Goal: Information Seeking & Learning: Check status

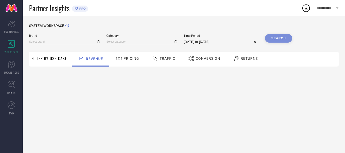
type input "MORCHARI"
type input "All"
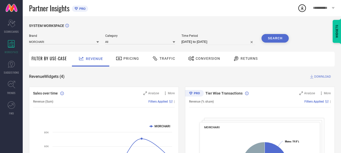
click at [239, 60] on div at bounding box center [237, 59] width 8 height 6
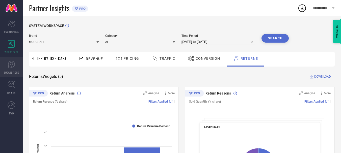
click at [14, 59] on link "SUGGESTIONS" at bounding box center [11, 67] width 23 height 20
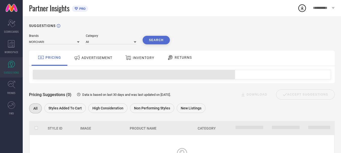
click at [194, 58] on div "RETURNS" at bounding box center [179, 58] width 37 height 15
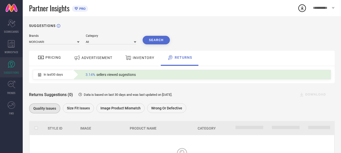
click at [87, 57] on span "ADVERTISEMENT" at bounding box center [97, 58] width 31 height 4
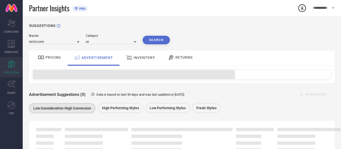
click at [62, 58] on div "PRICING" at bounding box center [50, 57] width 26 height 9
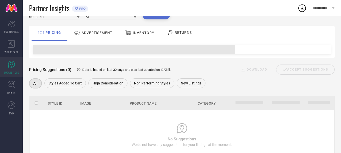
scroll to position [45, 0]
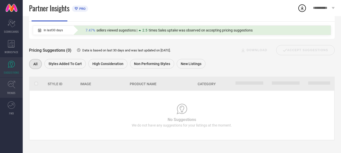
click at [1, 85] on link "TRENDS" at bounding box center [11, 88] width 23 height 20
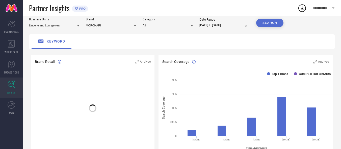
scroll to position [25, 0]
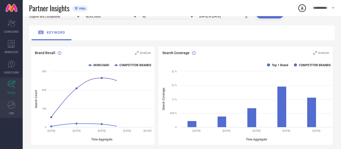
click at [14, 106] on icon at bounding box center [12, 106] width 8 height 8
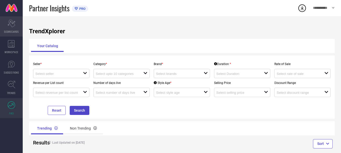
click at [8, 32] on span "SCORECARDS" at bounding box center [11, 32] width 15 height 4
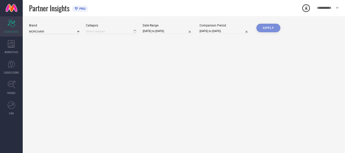
type input "All"
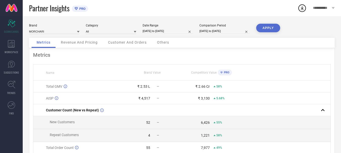
click at [163, 43] on span "Others" at bounding box center [163, 42] width 12 height 4
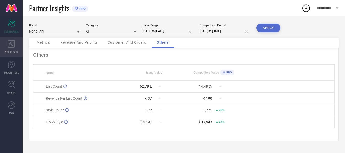
click at [13, 41] on icon at bounding box center [11, 44] width 7 height 8
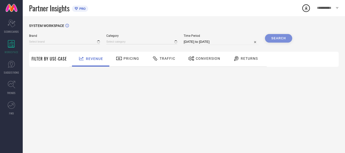
type input "MORCHARI"
type input "All"
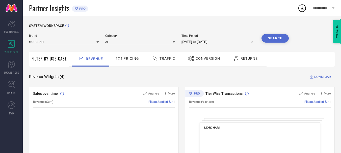
click at [249, 55] on div "Returns" at bounding box center [245, 58] width 27 height 9
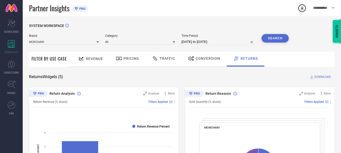
click at [94, 63] on div "Revenue" at bounding box center [90, 58] width 27 height 9
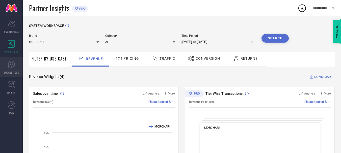
click at [0, 71] on link "SUGGESTIONS" at bounding box center [11, 67] width 23 height 20
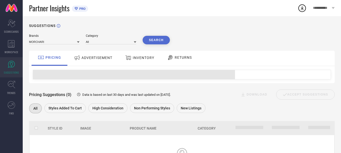
click at [188, 56] on span "RETURNS" at bounding box center [183, 58] width 17 height 4
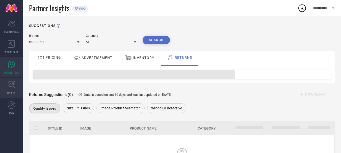
click at [15, 89] on link "TRENDS" at bounding box center [11, 88] width 23 height 20
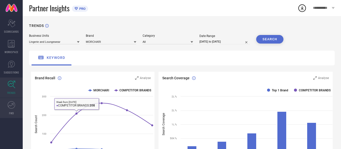
click at [17, 107] on link "FWD" at bounding box center [11, 108] width 23 height 20
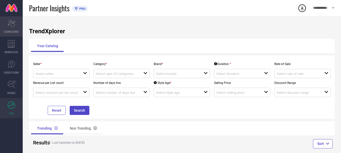
click at [13, 27] on div "Scorecard SCORECARDS" at bounding box center [11, 26] width 23 height 20
